Goal: Navigation & Orientation: Find specific page/section

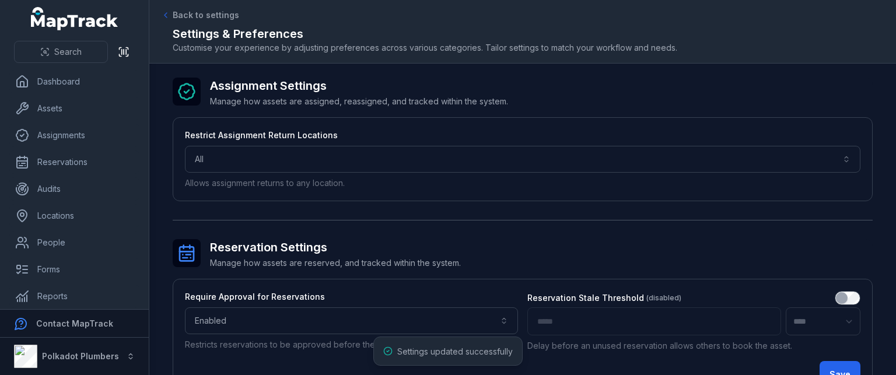
select select "***"
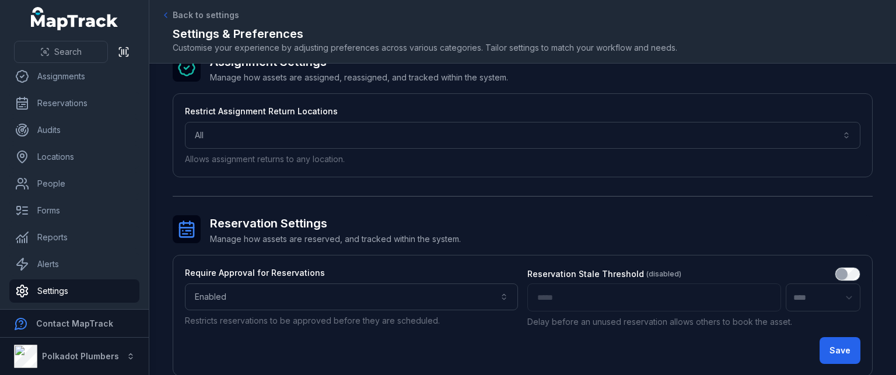
scroll to position [22, 0]
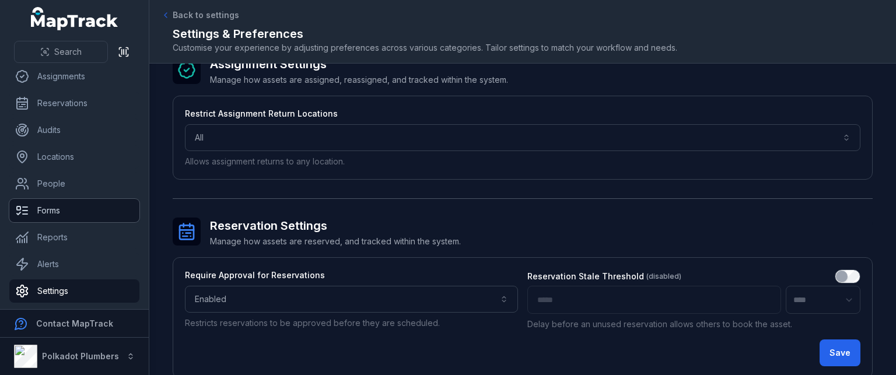
click at [79, 204] on link "Forms" at bounding box center [74, 210] width 130 height 23
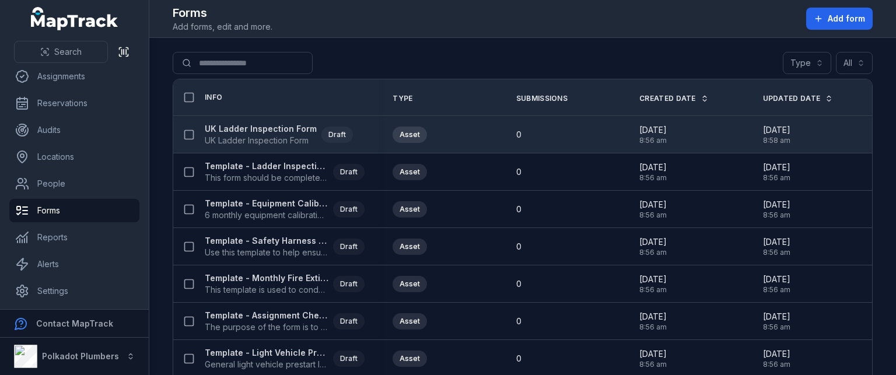
click at [254, 135] on span "UK Ladder Inspection Form" at bounding box center [261, 141] width 112 height 12
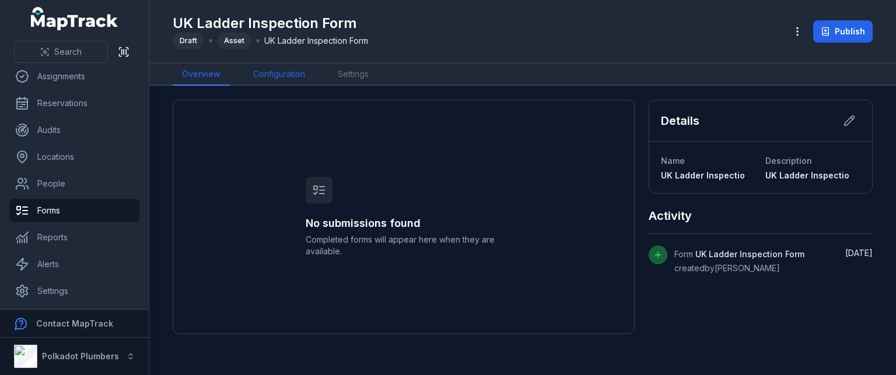
click at [274, 78] on link "Configuration" at bounding box center [279, 75] width 71 height 22
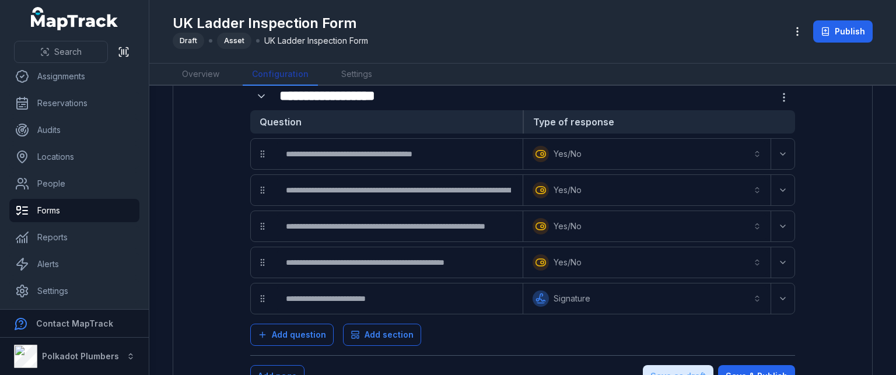
scroll to position [2126, 0]
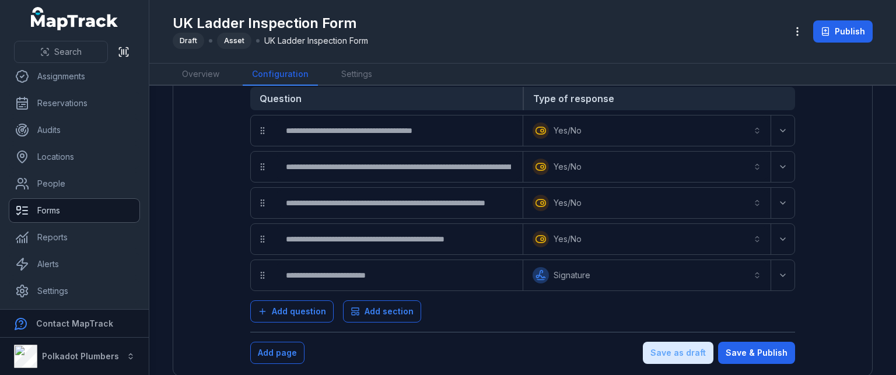
click at [78, 207] on link "Forms" at bounding box center [74, 210] width 130 height 23
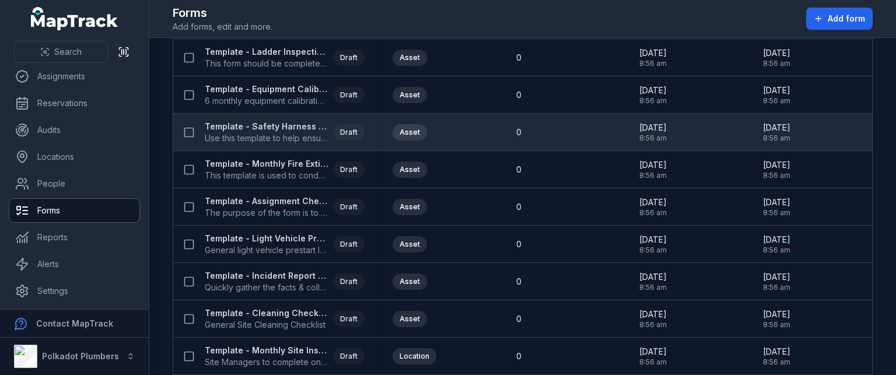
scroll to position [117, 0]
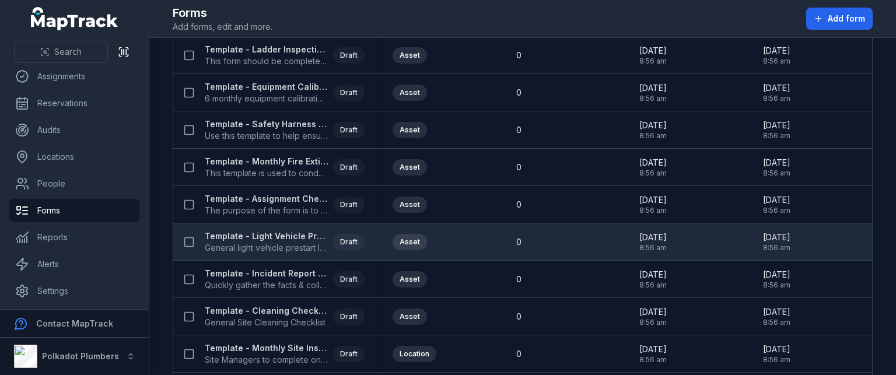
click at [289, 240] on strong "Template - Light Vehicle Prestart Inspection" at bounding box center [267, 236] width 124 height 12
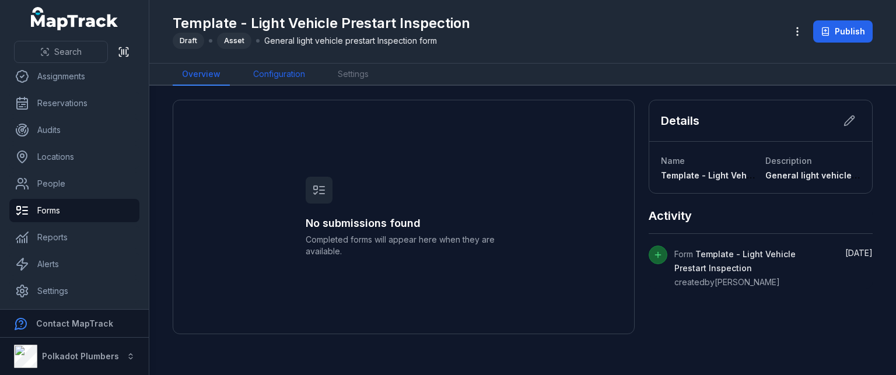
click at [264, 74] on link "Configuration" at bounding box center [279, 75] width 71 height 22
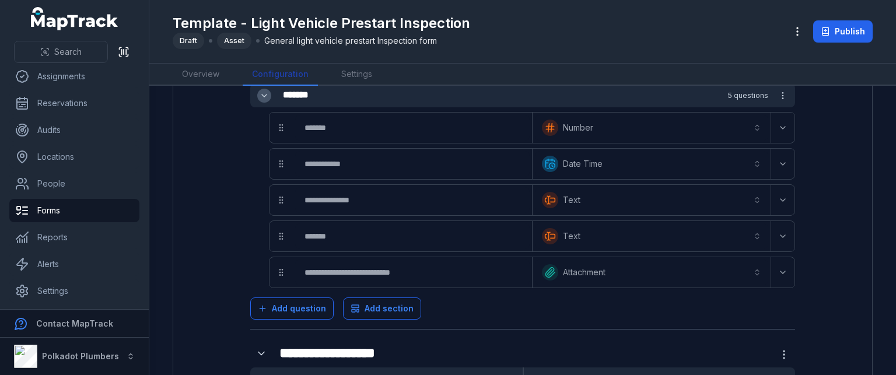
scroll to position [82, 0]
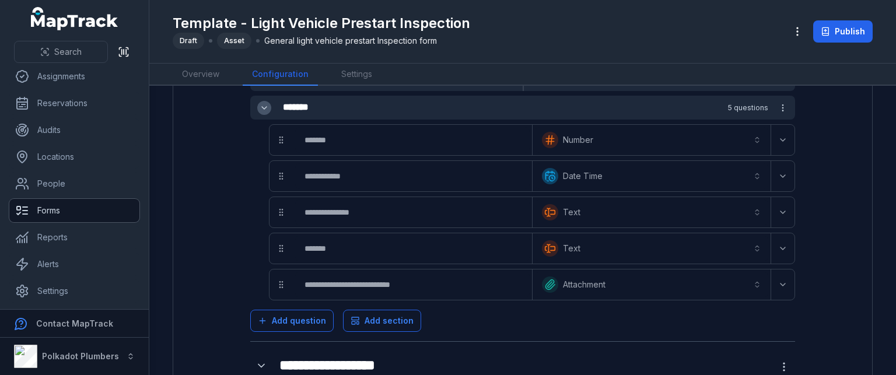
click at [37, 215] on link "Forms" at bounding box center [74, 210] width 130 height 23
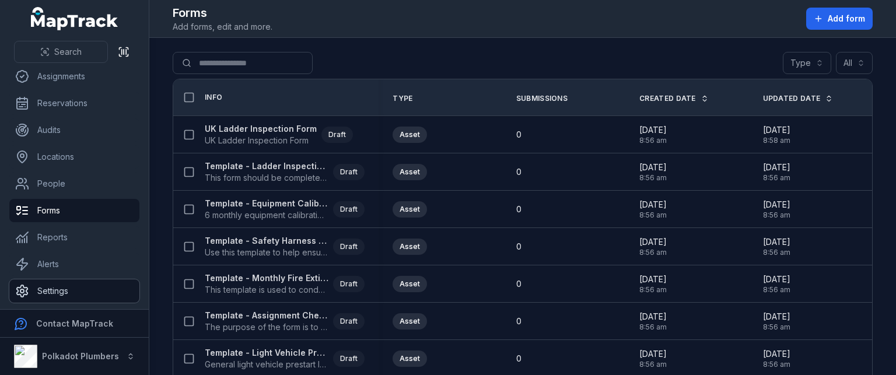
click at [69, 292] on link "Settings" at bounding box center [74, 290] width 130 height 23
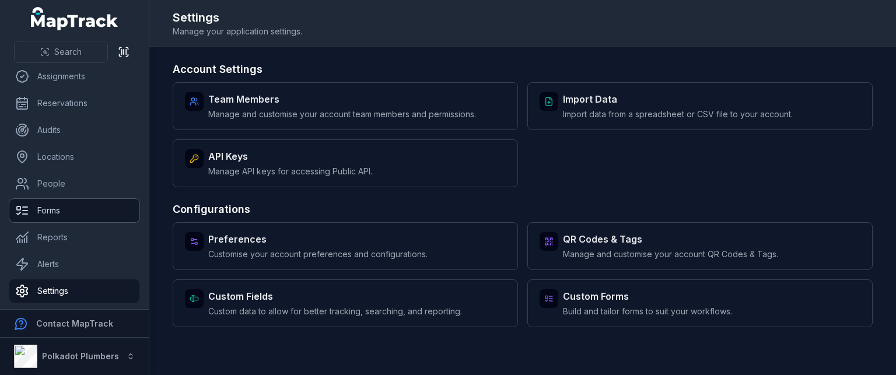
click at [49, 207] on link "Forms" at bounding box center [74, 210] width 130 height 23
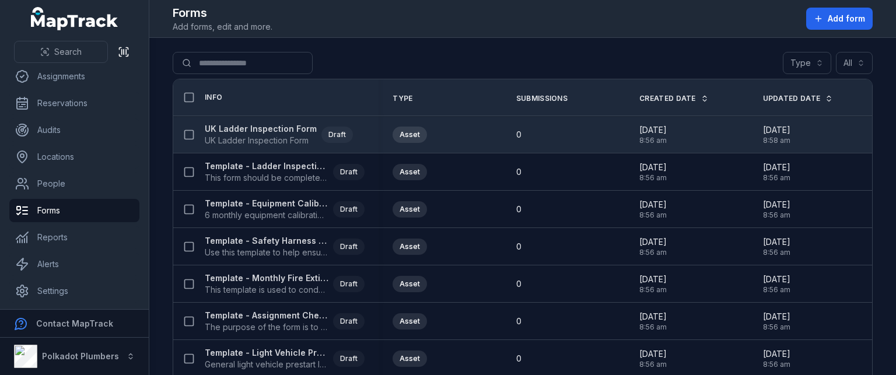
click at [286, 144] on span "UK Ladder Inspection Form" at bounding box center [261, 141] width 112 height 12
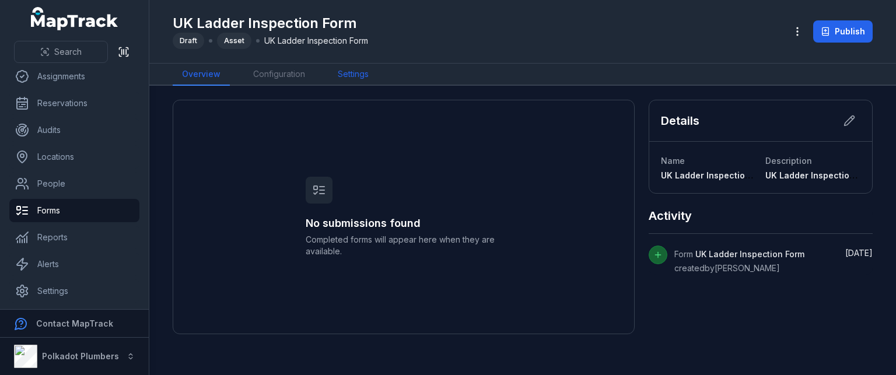
click at [354, 74] on link "Settings" at bounding box center [354, 75] width 50 height 22
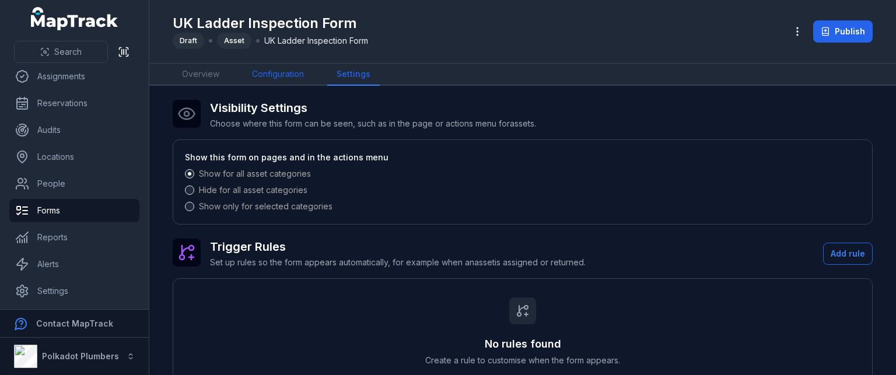
click at [261, 75] on link "Configuration" at bounding box center [278, 75] width 71 height 22
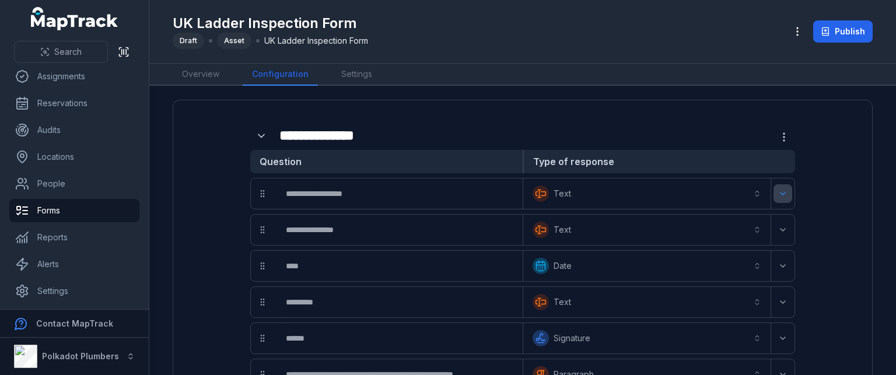
click at [783, 197] on div "Text *******" at bounding box center [659, 194] width 272 height 30
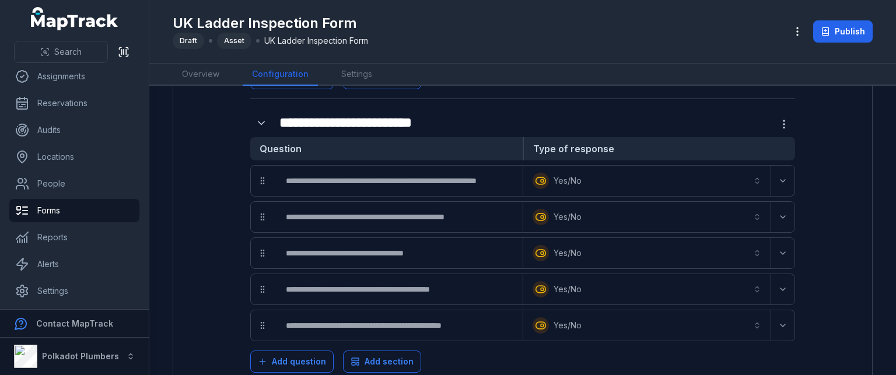
scroll to position [1284, 0]
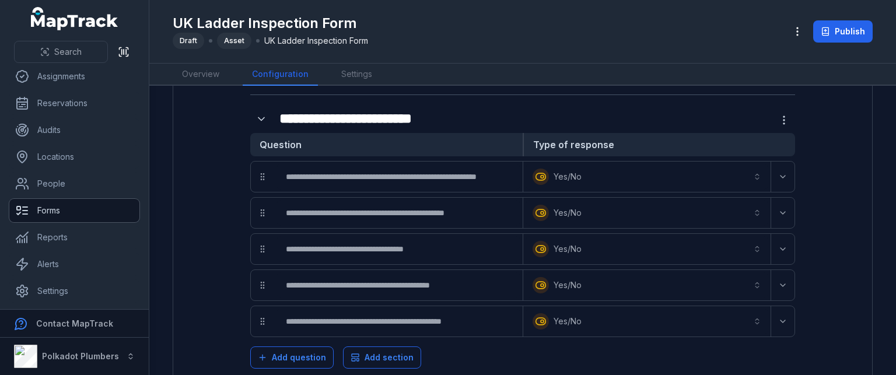
click at [77, 211] on link "Forms" at bounding box center [74, 210] width 130 height 23
click at [84, 213] on link "Forms" at bounding box center [74, 210] width 130 height 23
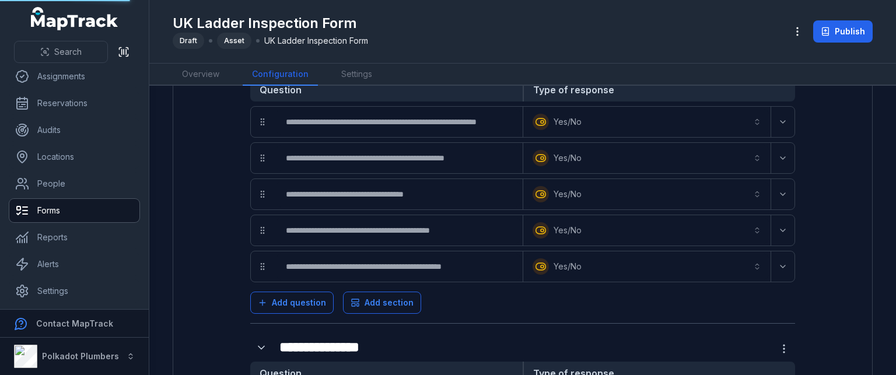
scroll to position [1342, 0]
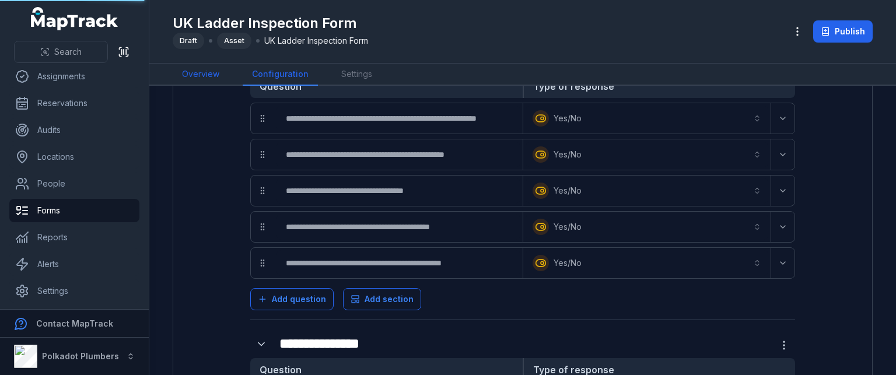
click at [183, 75] on link "Overview" at bounding box center [201, 75] width 56 height 22
click at [50, 204] on link "Forms" at bounding box center [74, 210] width 130 height 23
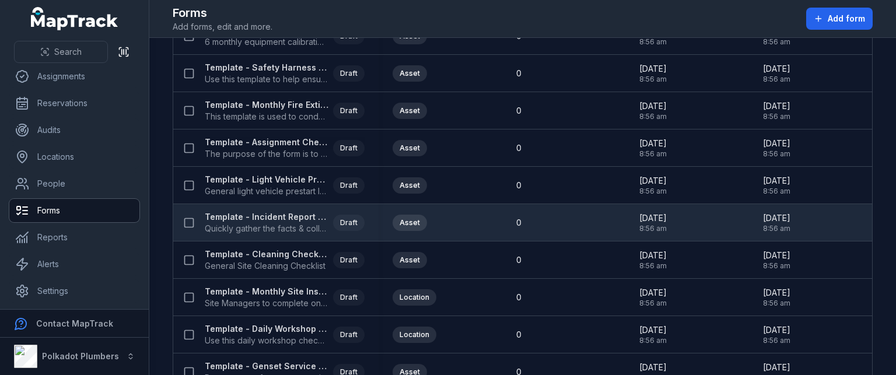
scroll to position [175, 0]
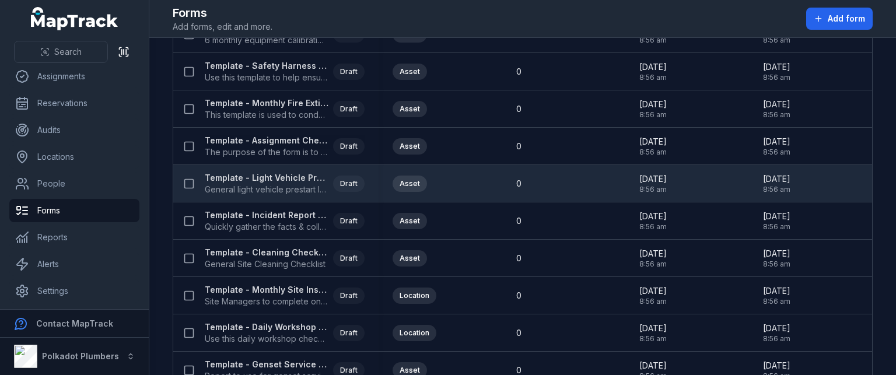
click at [272, 184] on span "General light vehicle prestart Inspection form" at bounding box center [267, 190] width 124 height 12
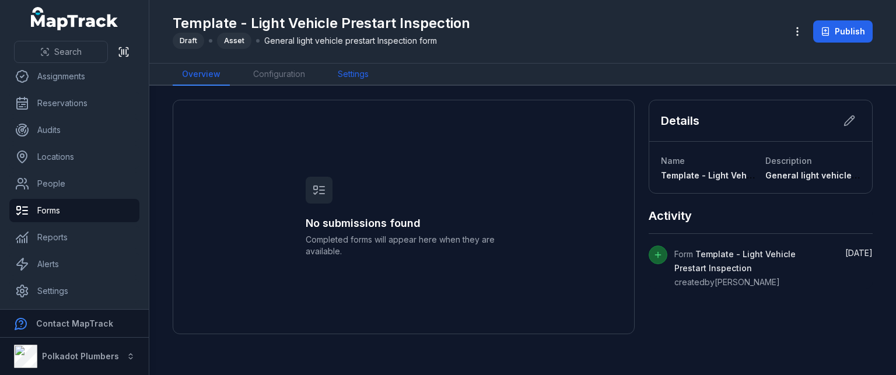
click at [354, 82] on link "Settings" at bounding box center [354, 75] width 50 height 22
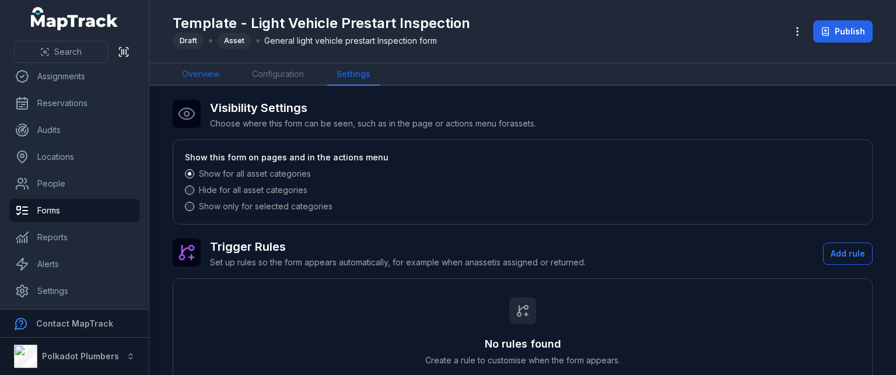
click at [194, 71] on link "Overview" at bounding box center [201, 75] width 56 height 22
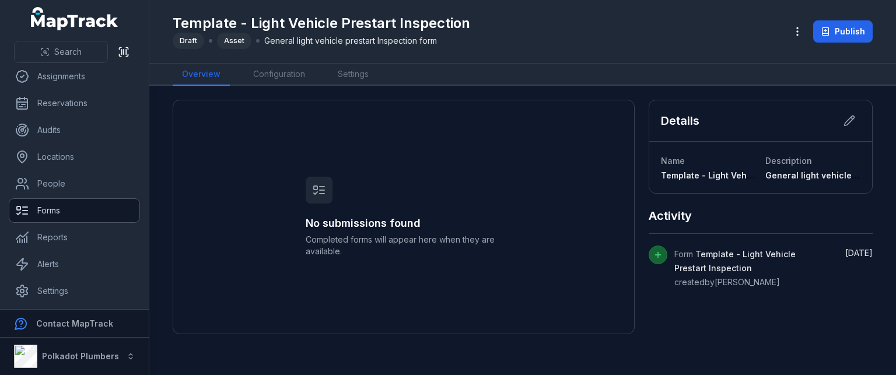
click at [50, 209] on link "Forms" at bounding box center [74, 210] width 130 height 23
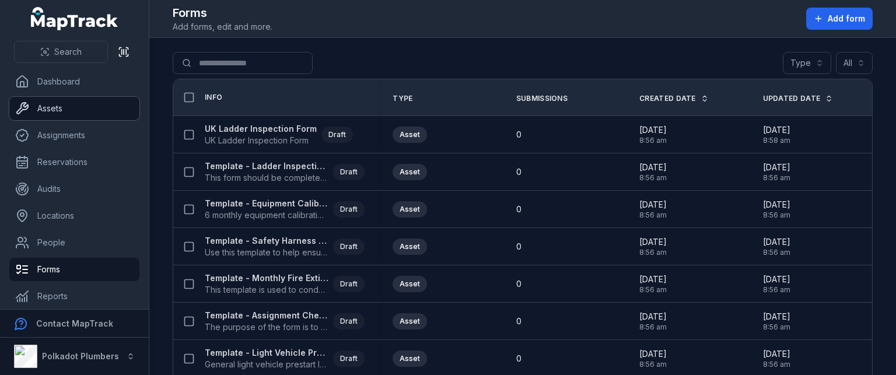
click at [49, 104] on link "Assets" at bounding box center [74, 108] width 130 height 23
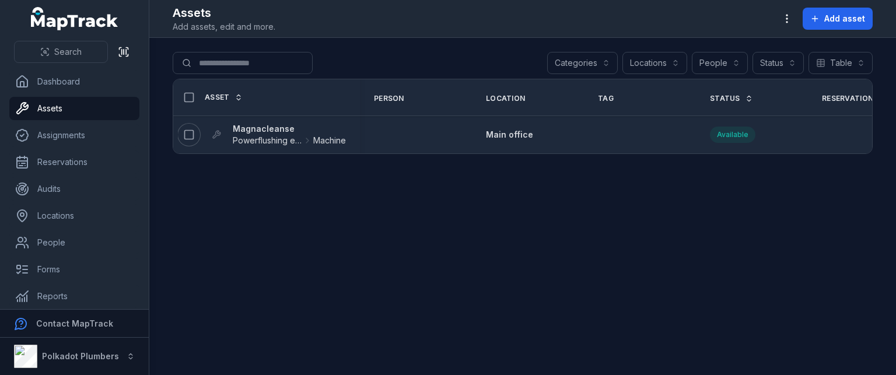
drag, startPoint x: 191, startPoint y: 134, endPoint x: 205, endPoint y: 133, distance: 14.0
click at [191, 134] on icon at bounding box center [189, 135] width 12 height 12
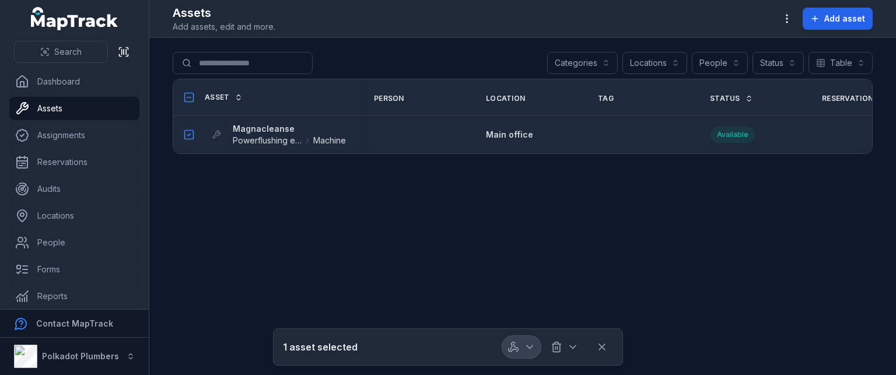
click at [525, 347] on icon "button" at bounding box center [530, 347] width 12 height 12
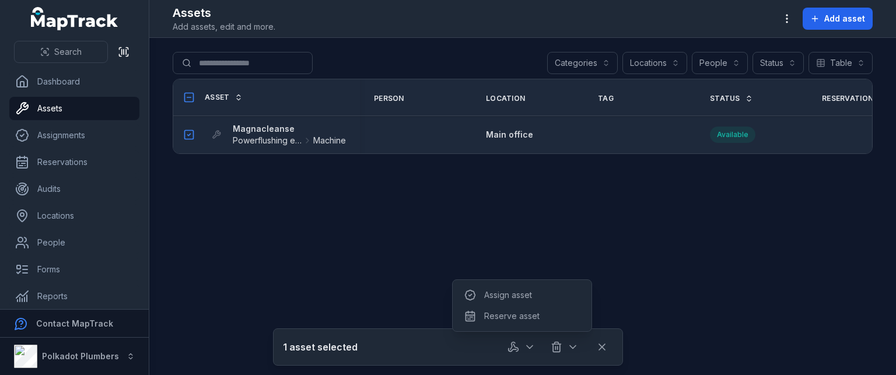
drag, startPoint x: 369, startPoint y: 244, endPoint x: 359, endPoint y: 238, distance: 11.0
click at [369, 244] on main "Search for assets Categories Locations People Status Table ***** Asset Person L…" at bounding box center [522, 206] width 747 height 337
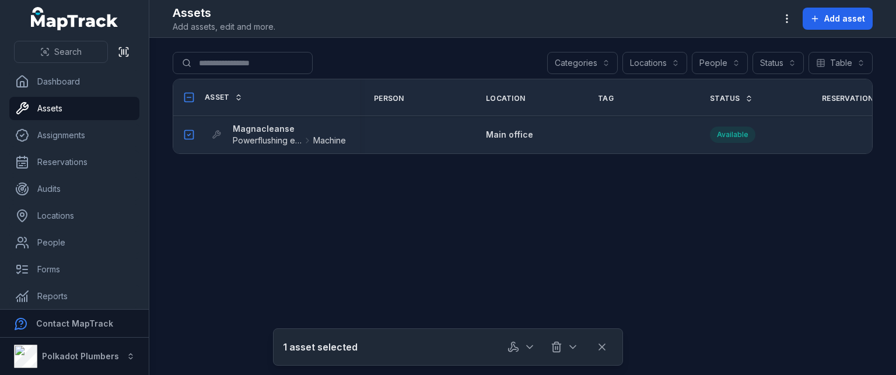
click at [264, 130] on strong "Magnacleanse" at bounding box center [289, 129] width 113 height 12
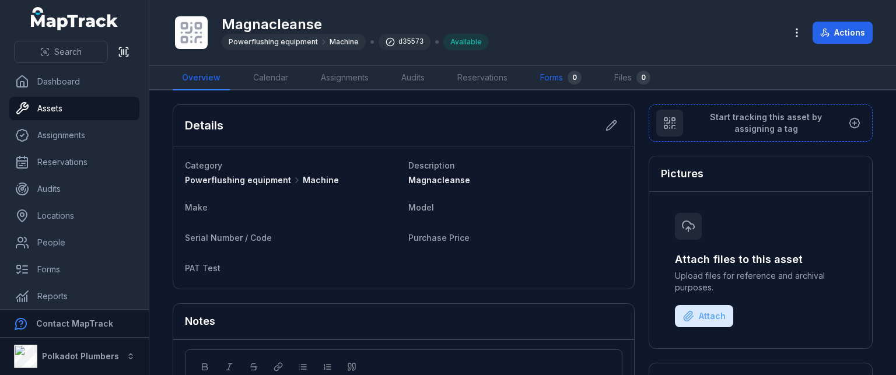
click at [560, 76] on link "Forms 0" at bounding box center [561, 78] width 60 height 25
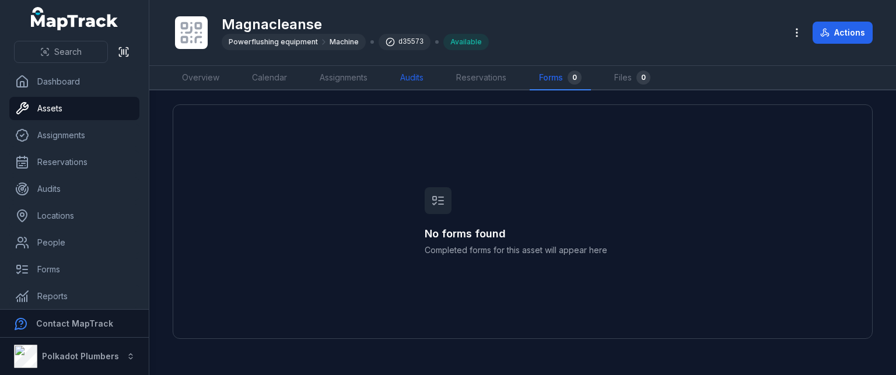
click at [401, 74] on link "Audits" at bounding box center [412, 78] width 42 height 25
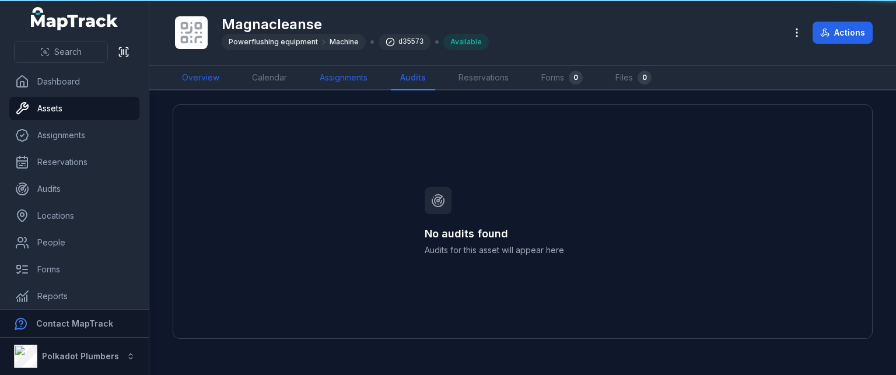
drag, startPoint x: 199, startPoint y: 78, endPoint x: 313, endPoint y: 84, distance: 113.9
click at [200, 77] on link "Overview" at bounding box center [201, 78] width 56 height 25
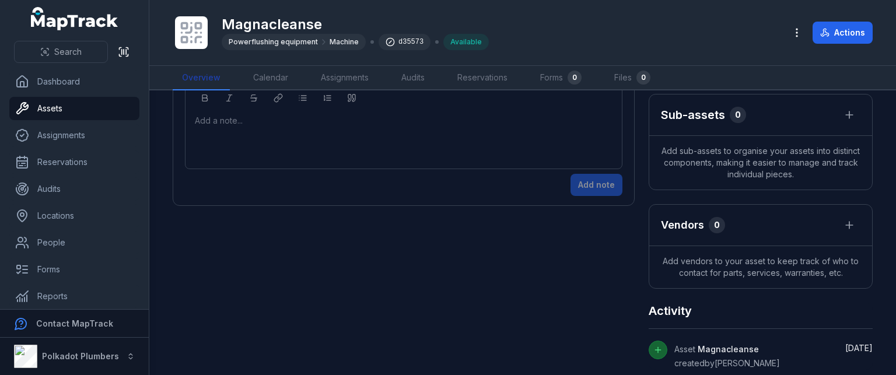
scroll to position [275, 0]
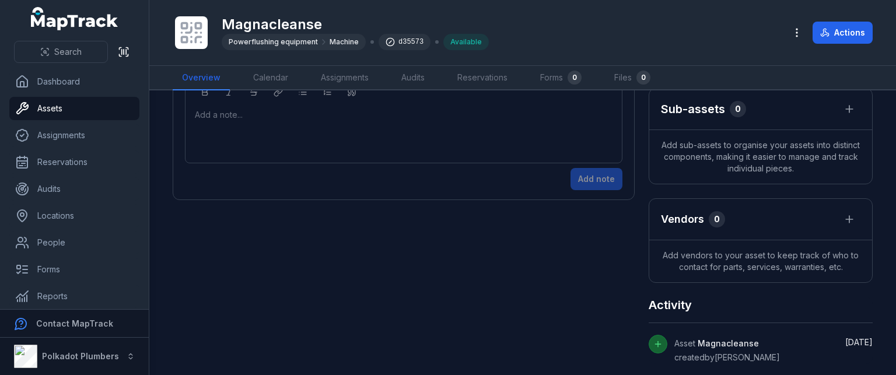
click at [611, 337] on div "Details Category Powerflushing equipment Machine Description Magnacleanse Make …" at bounding box center [523, 97] width 700 height 534
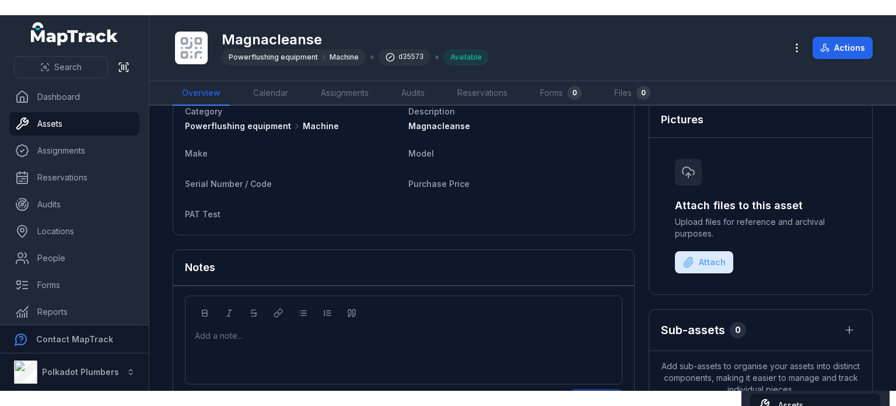
scroll to position [58, 0]
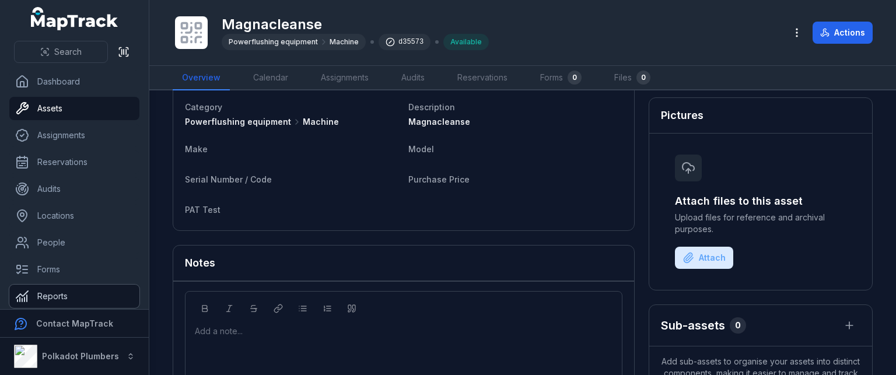
click at [56, 293] on link "Reports" at bounding box center [74, 296] width 130 height 23
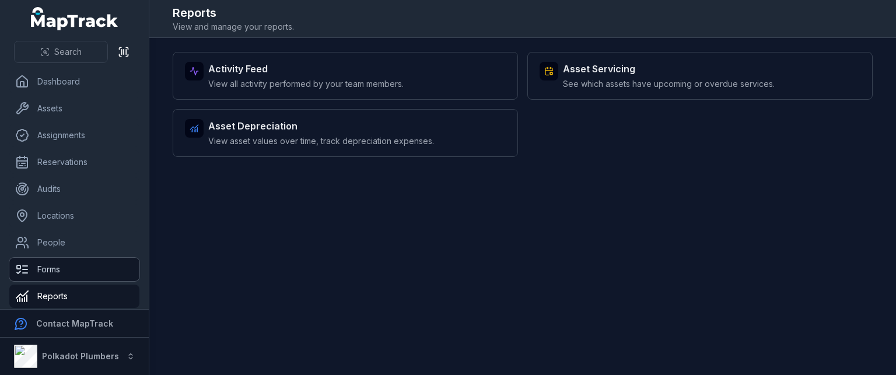
click at [56, 272] on link "Forms" at bounding box center [74, 269] width 130 height 23
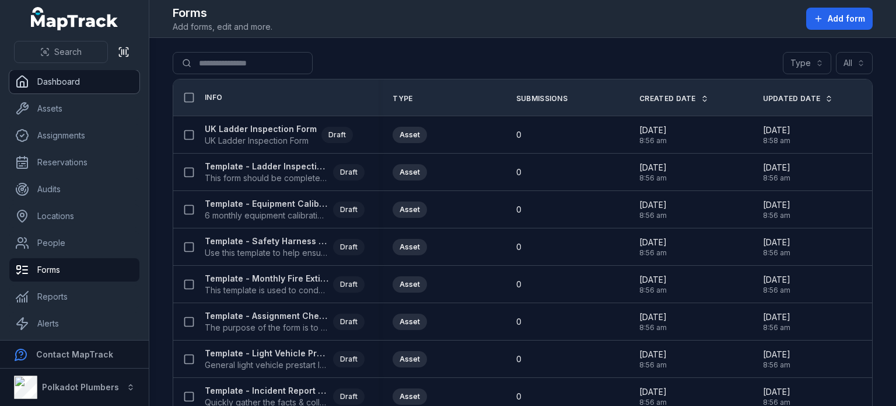
click at [61, 85] on link "Dashboard" at bounding box center [74, 81] width 130 height 23
